Goal: Transaction & Acquisition: Purchase product/service

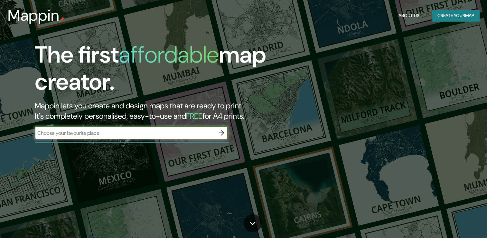
drag, startPoint x: 0, startPoint y: 0, endPoint x: 103, endPoint y: 130, distance: 166.2
click at [103, 130] on input "text" at bounding box center [125, 132] width 180 height 7
type input "Bogota"
click at [222, 136] on icon "button" at bounding box center [222, 133] width 8 height 8
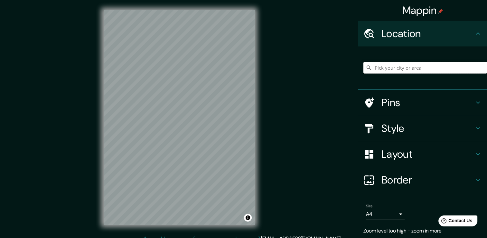
click at [394, 66] on input "Pick your city or area" at bounding box center [426, 68] width 124 height 12
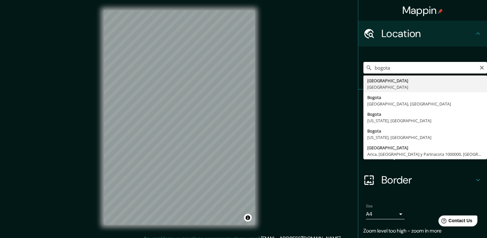
type input "[GEOGRAPHIC_DATA], [GEOGRAPHIC_DATA]"
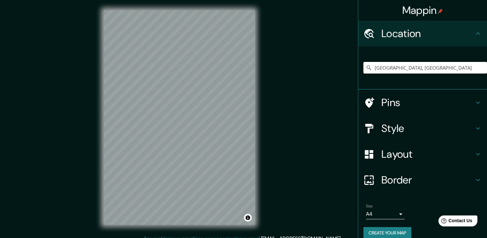
click at [411, 127] on h4 "Style" at bounding box center [428, 128] width 93 height 13
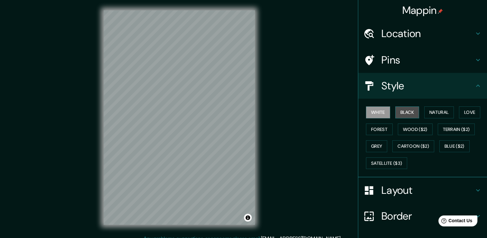
click at [402, 112] on button "Black" at bounding box center [407, 112] width 24 height 12
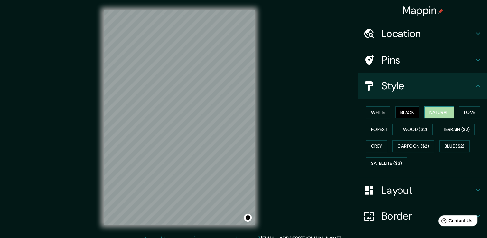
click at [439, 114] on button "Natural" at bounding box center [439, 112] width 30 height 12
click at [459, 110] on button "Love" at bounding box center [469, 112] width 21 height 12
click at [410, 110] on button "Black" at bounding box center [407, 112] width 24 height 12
click at [374, 132] on button "Forest" at bounding box center [379, 129] width 27 height 12
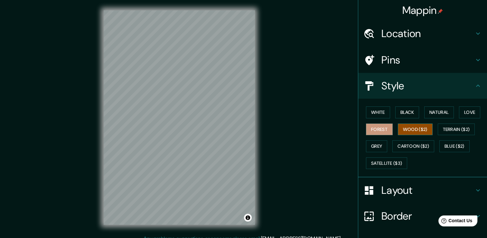
click at [405, 129] on button "Wood ($2)" at bounding box center [415, 129] width 35 height 12
click at [433, 115] on button "Natural" at bounding box center [439, 112] width 30 height 12
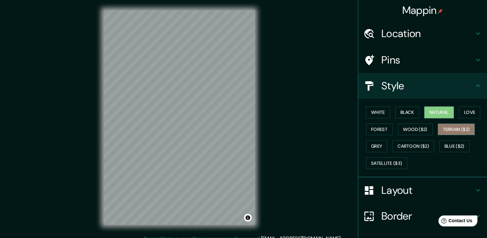
click at [449, 128] on button "Terrain ($2)" at bounding box center [456, 129] width 37 height 12
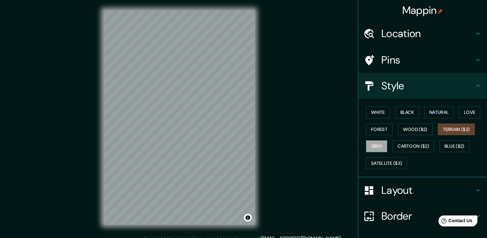
drag, startPoint x: 258, startPoint y: 131, endPoint x: 374, endPoint y: 143, distance: 117.5
click at [374, 143] on button "Grey" at bounding box center [376, 146] width 21 height 12
drag, startPoint x: 256, startPoint y: 149, endPoint x: 427, endPoint y: 107, distance: 176.6
click at [427, 107] on button "Natural" at bounding box center [439, 112] width 30 height 12
